Goal: Task Accomplishment & Management: Manage account settings

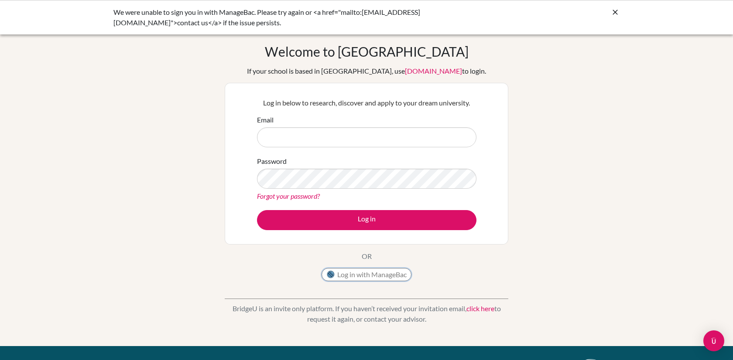
click at [352, 278] on button "Log in with ManageBac" at bounding box center [367, 274] width 90 height 13
click at [396, 134] on input "Email" at bounding box center [367, 137] width 220 height 20
type input "[EMAIL_ADDRESS][DOMAIN_NAME]"
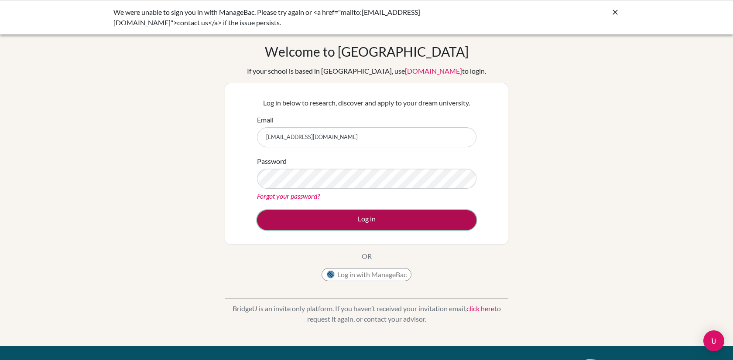
click at [361, 228] on button "Log in" at bounding box center [367, 220] width 220 height 20
